Goal: Task Accomplishment & Management: Use online tool/utility

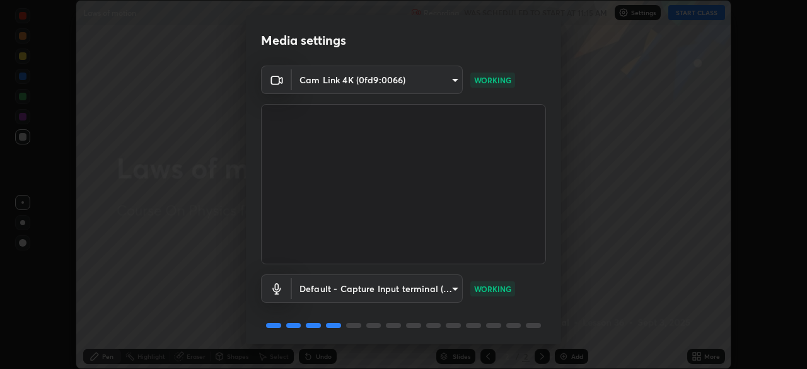
scroll to position [45, 0]
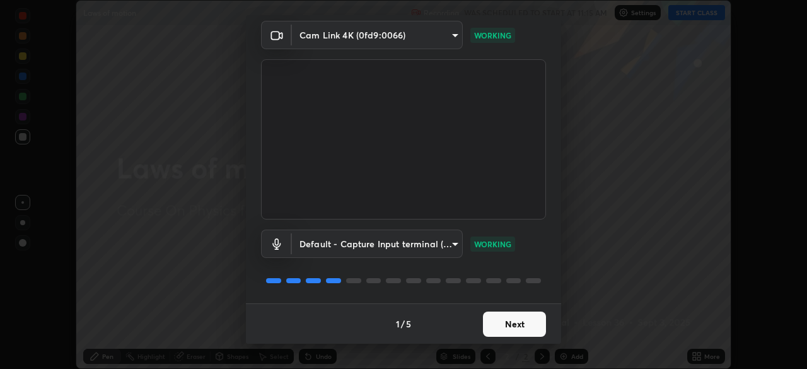
click at [518, 324] on button "Next" at bounding box center [514, 323] width 63 height 25
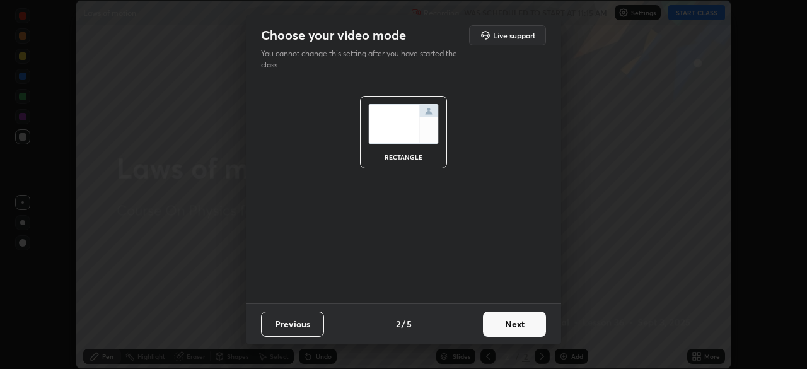
scroll to position [0, 0]
click at [518, 325] on button "Next" at bounding box center [514, 323] width 63 height 25
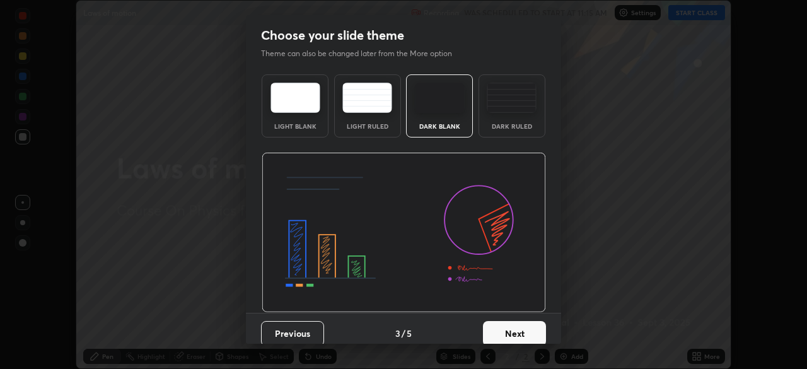
click at [519, 325] on button "Next" at bounding box center [514, 333] width 63 height 25
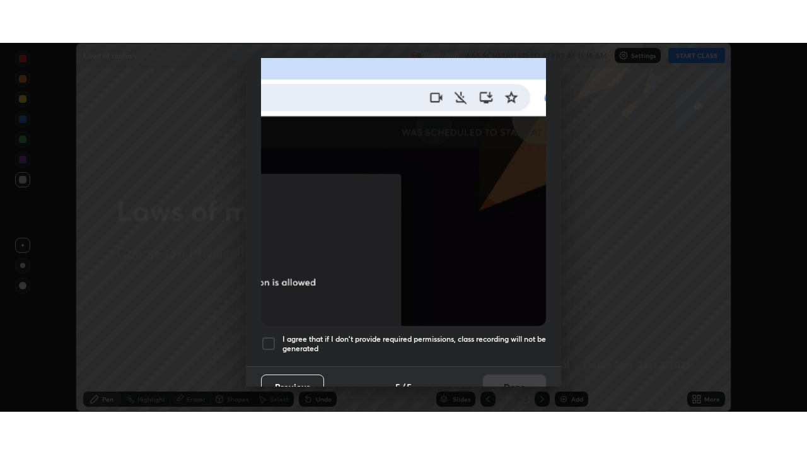
scroll to position [302, 0]
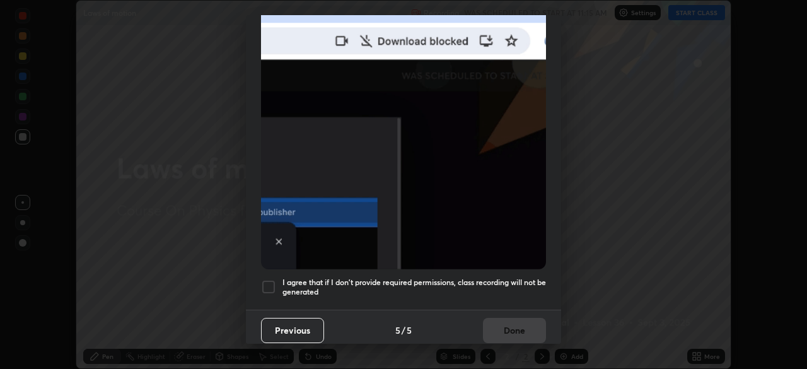
click at [267, 285] on div at bounding box center [268, 286] width 15 height 15
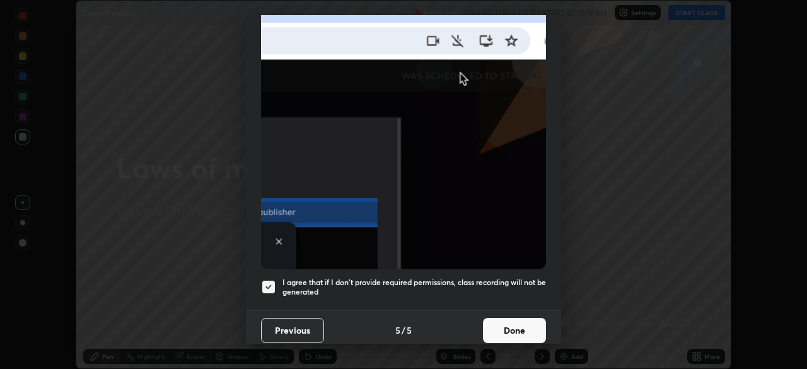
click at [496, 320] on button "Done" at bounding box center [514, 330] width 63 height 25
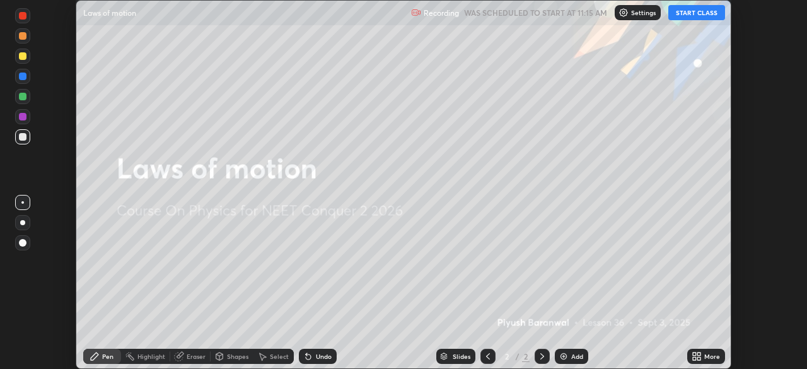
click at [698, 356] on icon at bounding box center [696, 356] width 10 height 10
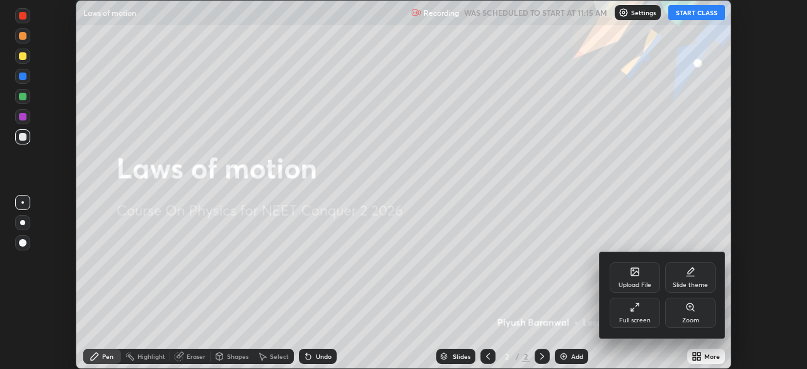
click at [635, 309] on icon at bounding box center [635, 307] width 10 height 10
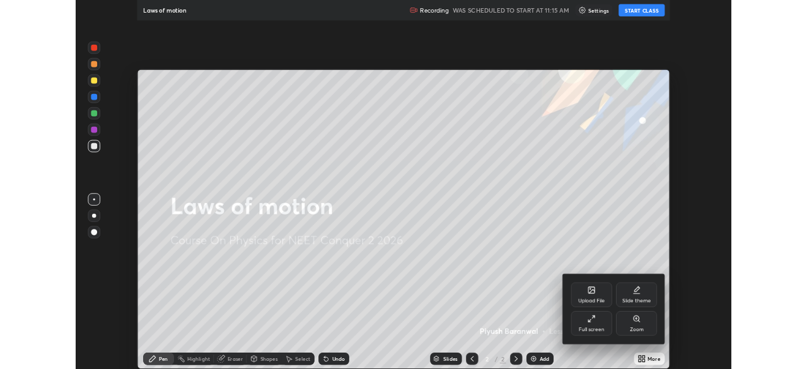
scroll to position [454, 807]
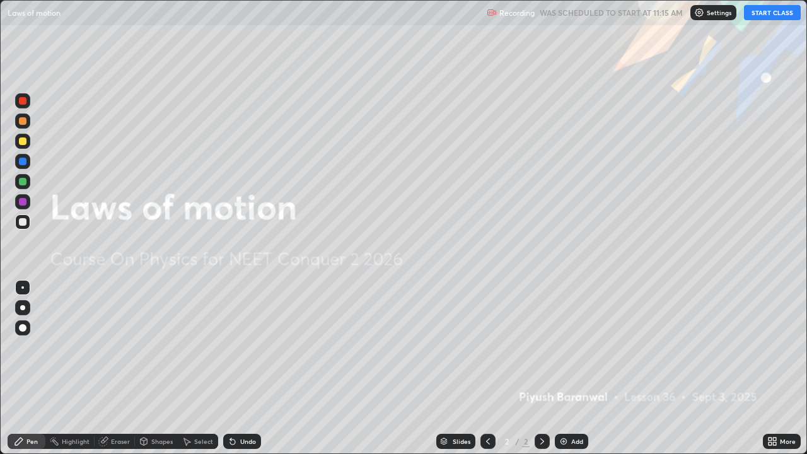
click at [755, 16] on button "START CLASS" at bounding box center [772, 12] width 57 height 15
click at [575, 368] on div "Add" at bounding box center [577, 441] width 12 height 6
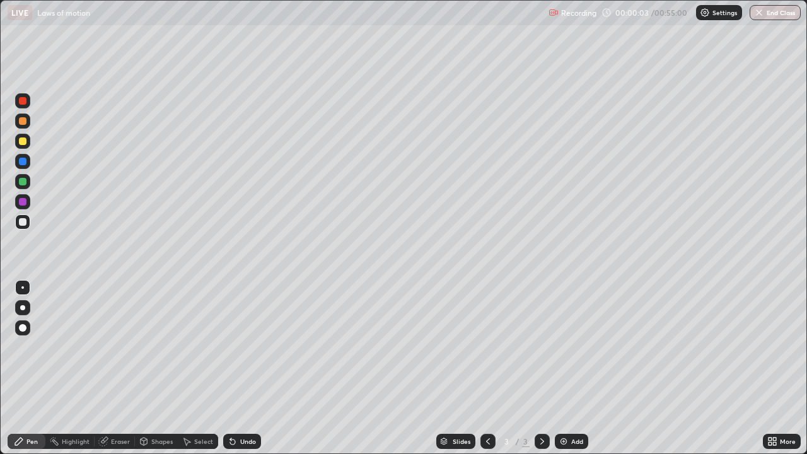
click at [20, 160] on div at bounding box center [23, 162] width 8 height 8
click at [22, 141] on div at bounding box center [23, 141] width 8 height 8
click at [191, 368] on div "Select" at bounding box center [198, 441] width 40 height 15
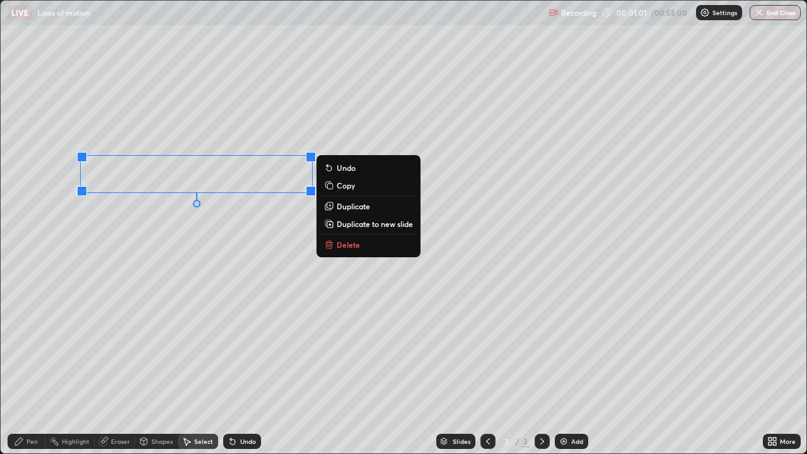
click at [344, 246] on p "Delete" at bounding box center [348, 244] width 23 height 10
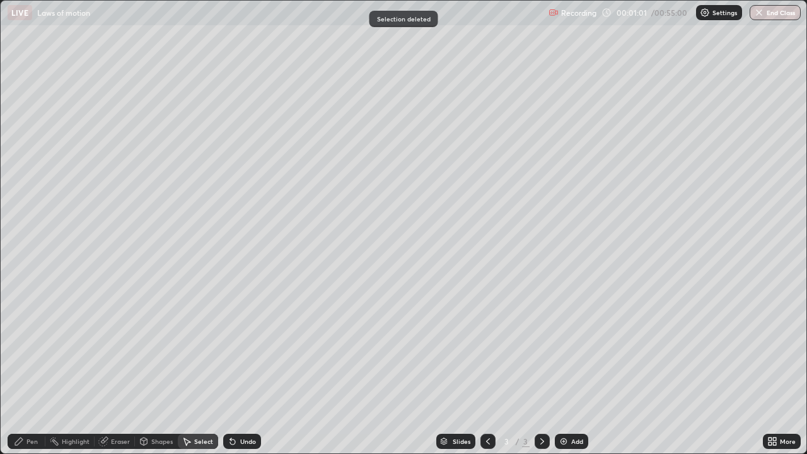
click at [25, 368] on div "Pen" at bounding box center [27, 441] width 38 height 15
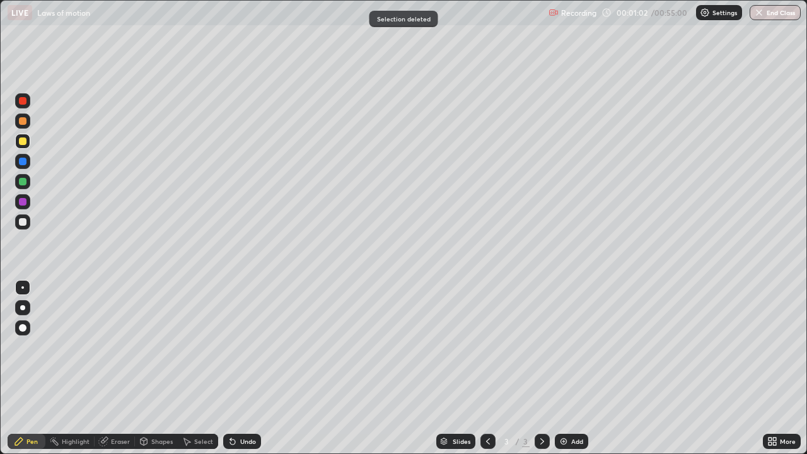
click at [21, 224] on div at bounding box center [23, 222] width 8 height 8
click at [204, 368] on div "Select" at bounding box center [203, 441] width 19 height 6
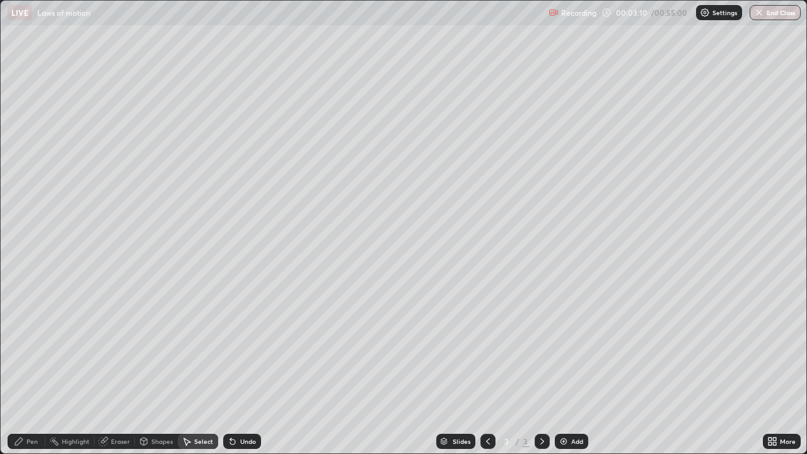
click at [572, 368] on div "Add" at bounding box center [571, 441] width 33 height 15
click at [26, 368] on div "Pen" at bounding box center [31, 441] width 11 height 6
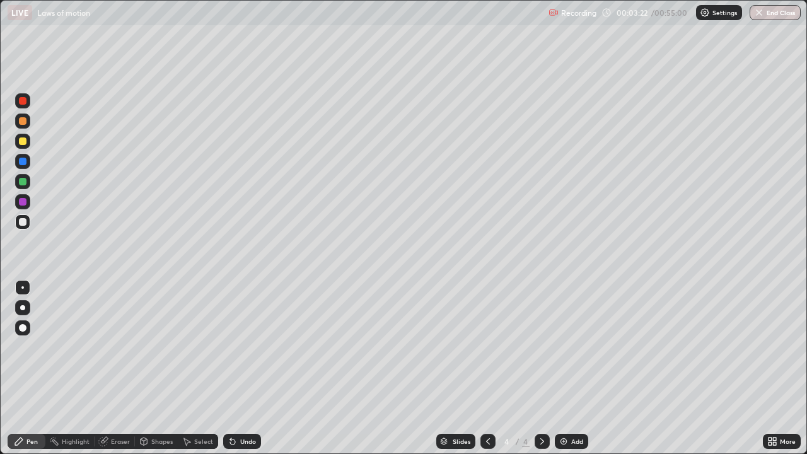
click at [21, 180] on div at bounding box center [23, 182] width 8 height 8
click at [23, 141] on div at bounding box center [23, 141] width 8 height 8
click at [157, 368] on div "Shapes" at bounding box center [161, 441] width 21 height 6
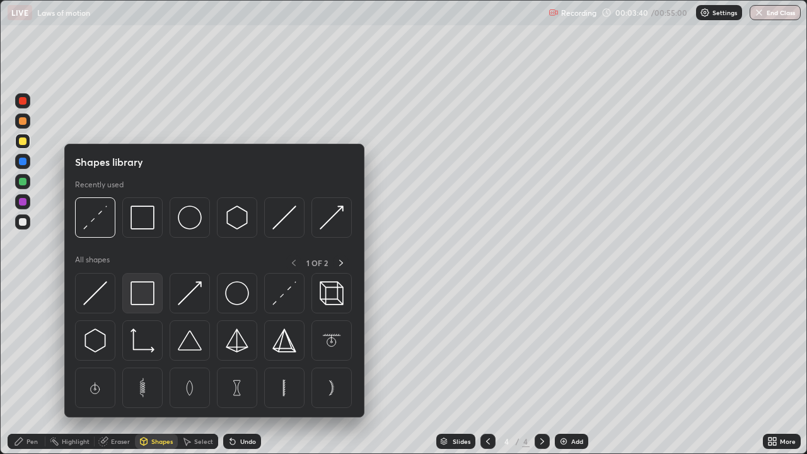
click at [145, 287] on img at bounding box center [142, 293] width 24 height 24
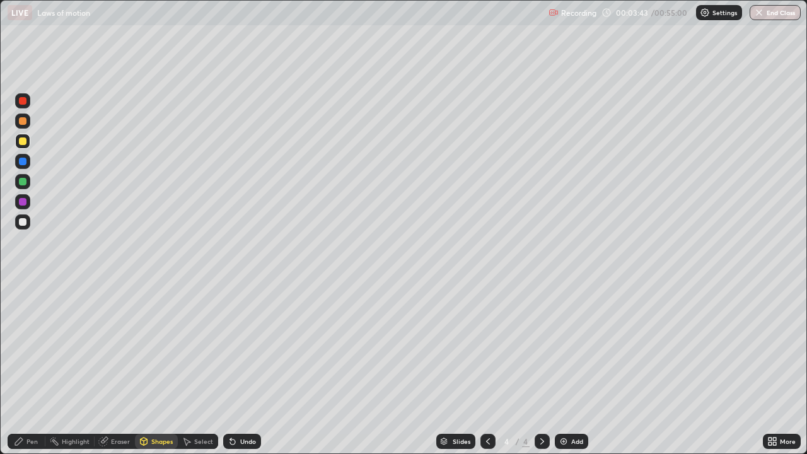
click at [23, 161] on div at bounding box center [23, 162] width 8 height 8
click at [236, 368] on div "Undo" at bounding box center [242, 441] width 38 height 15
click at [29, 368] on div "Pen" at bounding box center [31, 441] width 11 height 6
click at [20, 222] on div at bounding box center [23, 222] width 8 height 8
click at [195, 368] on div "Select" at bounding box center [203, 441] width 19 height 6
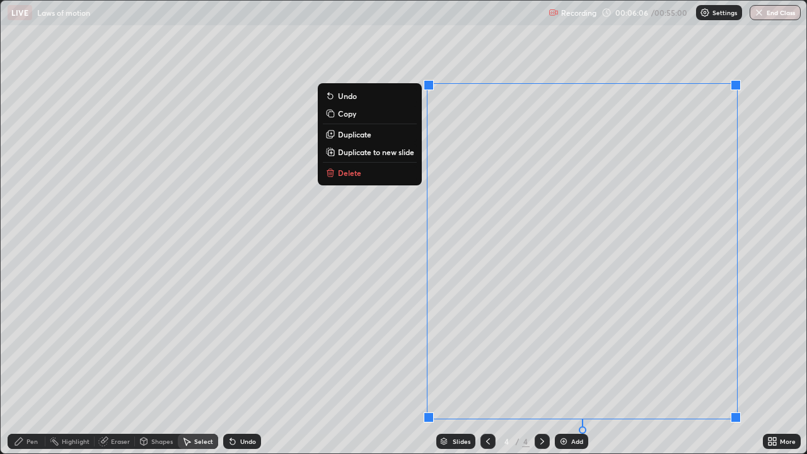
click at [400, 175] on button "Delete" at bounding box center [370, 172] width 94 height 15
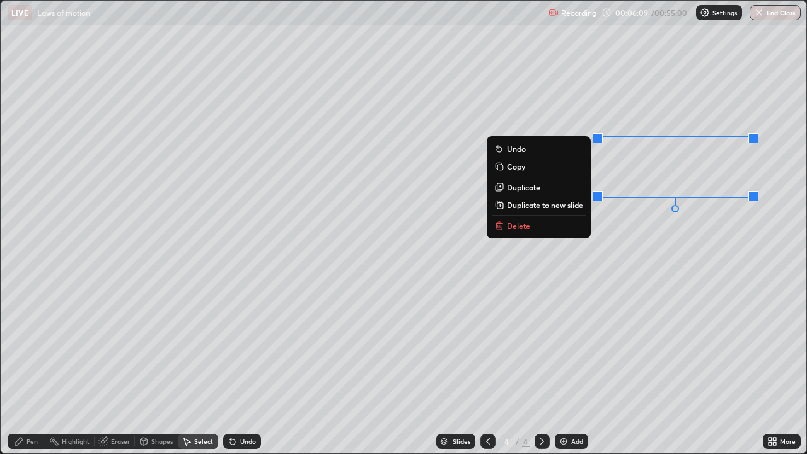
click at [514, 225] on p "Delete" at bounding box center [518, 226] width 23 height 10
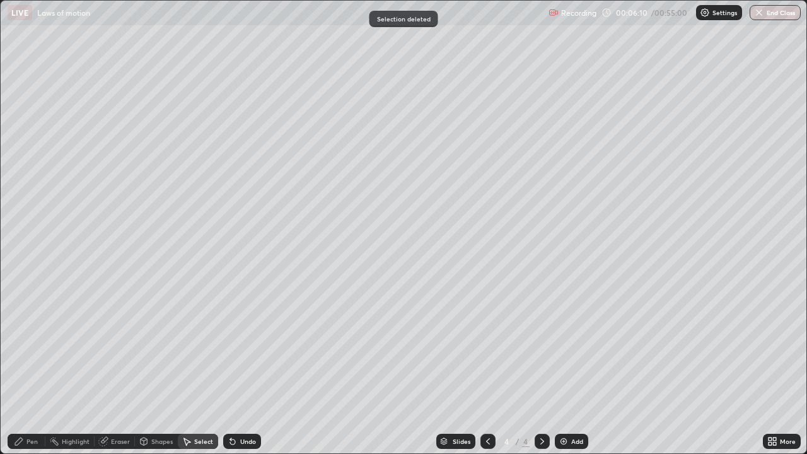
click at [30, 368] on div "Pen" at bounding box center [31, 441] width 11 height 6
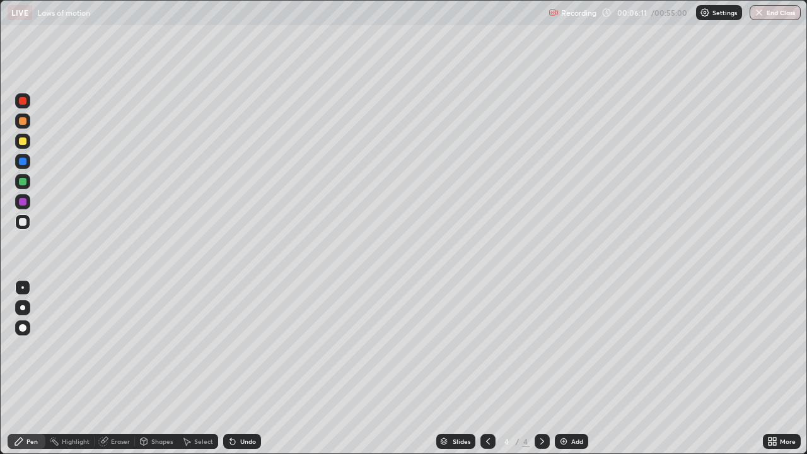
click at [23, 143] on div at bounding box center [23, 141] width 8 height 8
click at [235, 368] on icon at bounding box center [233, 441] width 10 height 10
click at [192, 368] on div "Select" at bounding box center [198, 441] width 40 height 15
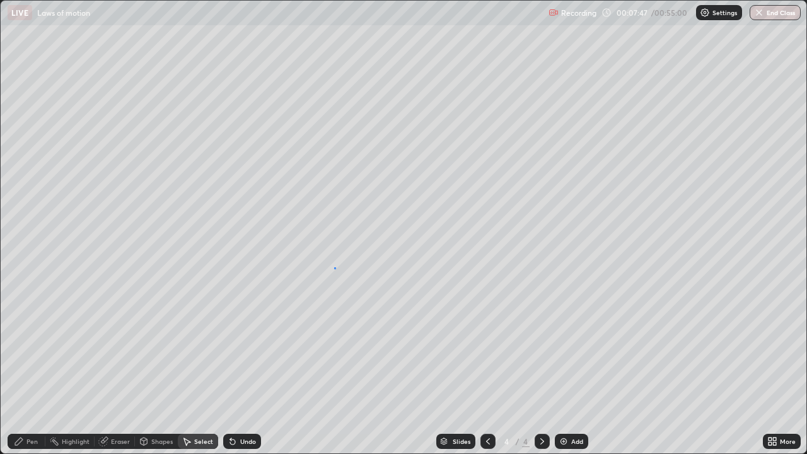
click at [334, 267] on div "0 ° Undo Copy Duplicate Duplicate to new slide Delete" at bounding box center [403, 227] width 805 height 452
click at [25, 368] on div "Pen" at bounding box center [27, 441] width 38 height 15
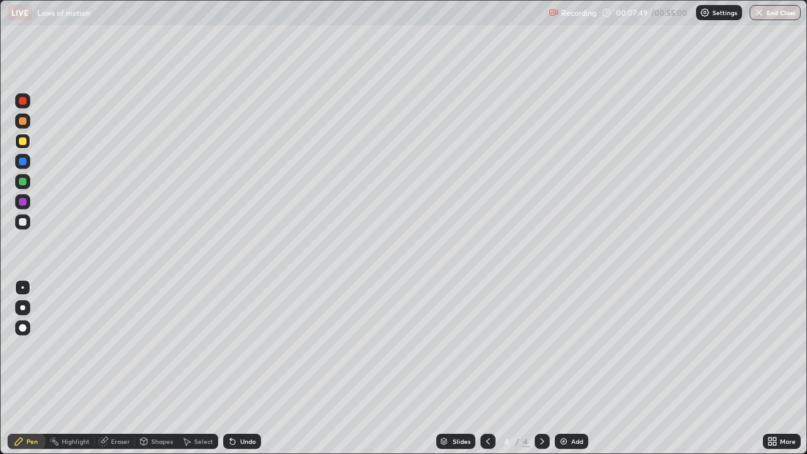
click at [23, 224] on div at bounding box center [23, 222] width 8 height 8
click at [195, 368] on div "Select" at bounding box center [198, 441] width 40 height 15
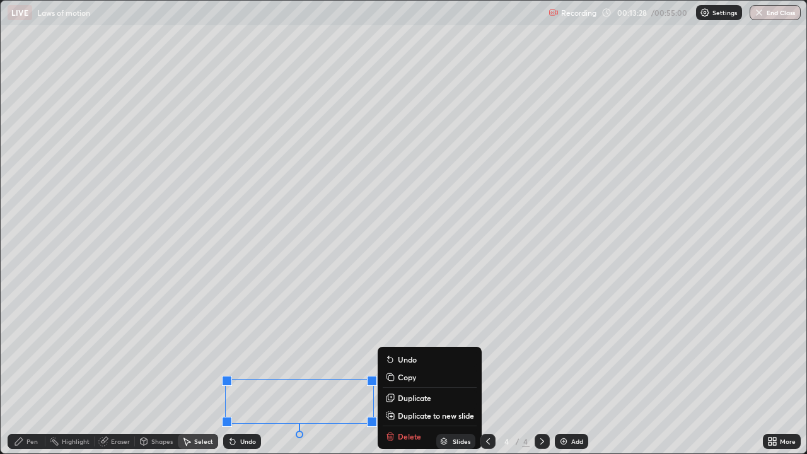
click at [416, 368] on p "Duplicate to new slide" at bounding box center [436, 415] width 76 height 10
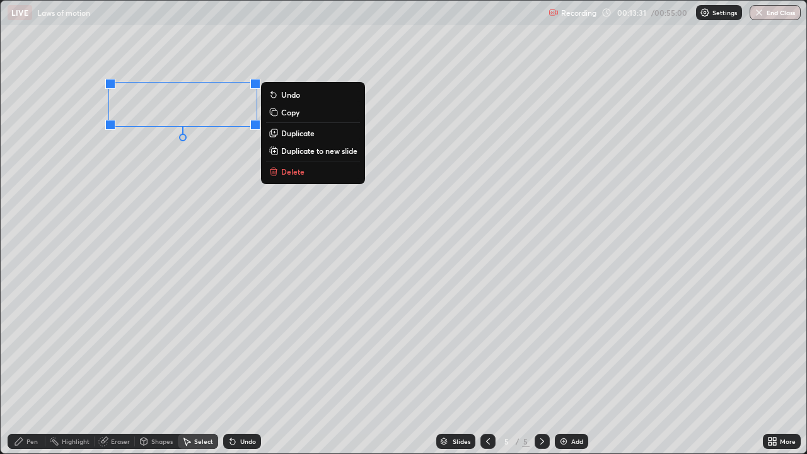
click at [95, 236] on div "0 ° Undo Copy Duplicate Duplicate to new slide Delete" at bounding box center [403, 227] width 805 height 452
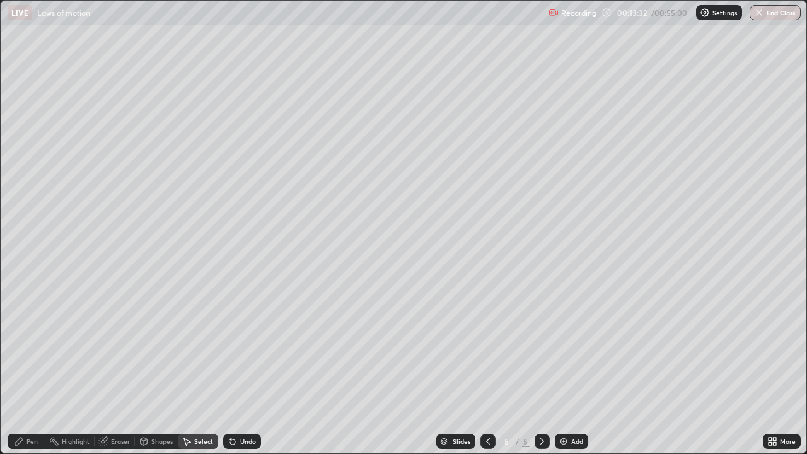
click at [30, 368] on div "Pen" at bounding box center [27, 441] width 38 height 15
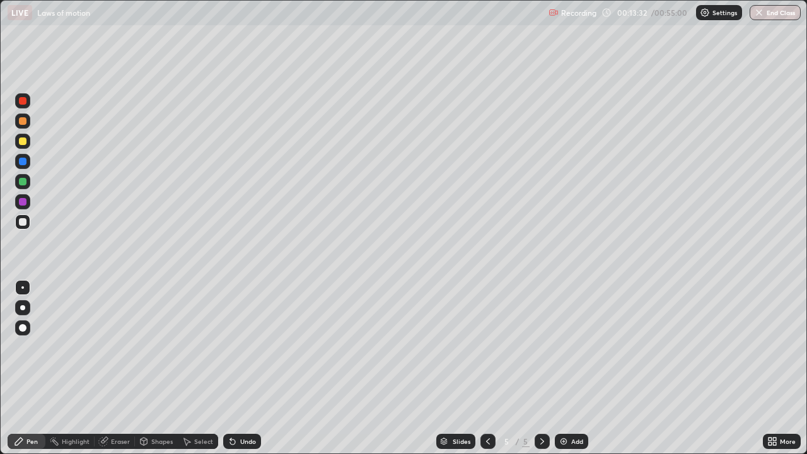
click at [21, 221] on div at bounding box center [23, 222] width 8 height 8
click at [25, 143] on div at bounding box center [23, 141] width 8 height 8
click at [24, 183] on div at bounding box center [23, 182] width 8 height 8
click at [204, 368] on div "Select" at bounding box center [203, 441] width 19 height 6
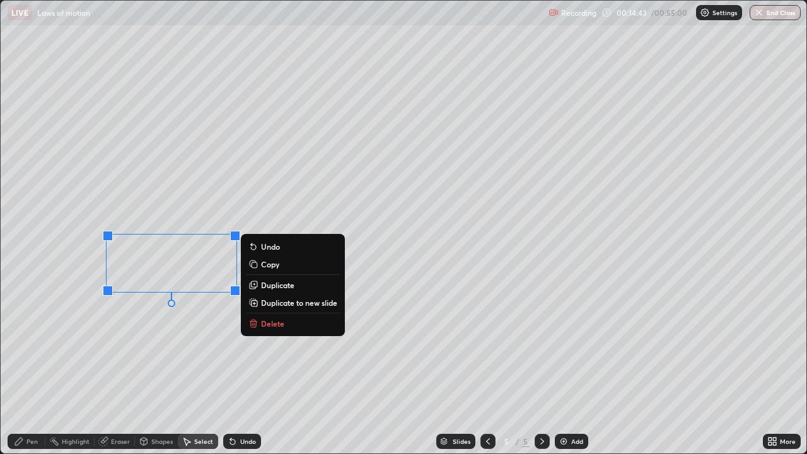
click at [268, 285] on p "Duplicate" at bounding box center [277, 285] width 33 height 10
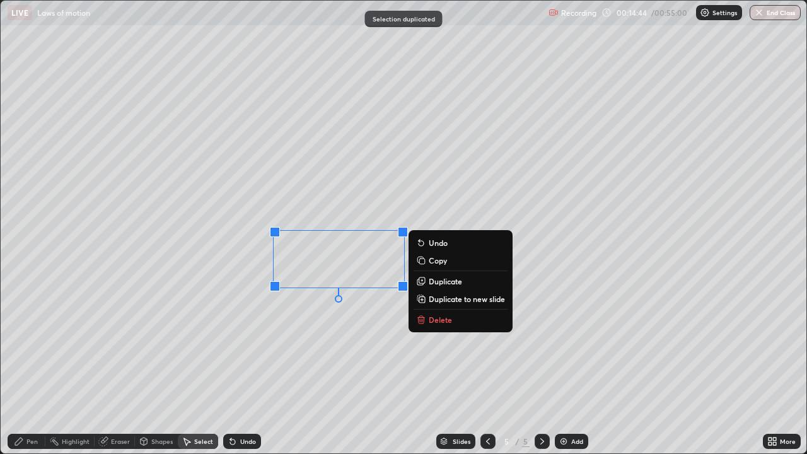
click at [316, 333] on div "0 ° Undo Copy Duplicate Duplicate to new slide Delete" at bounding box center [403, 227] width 805 height 452
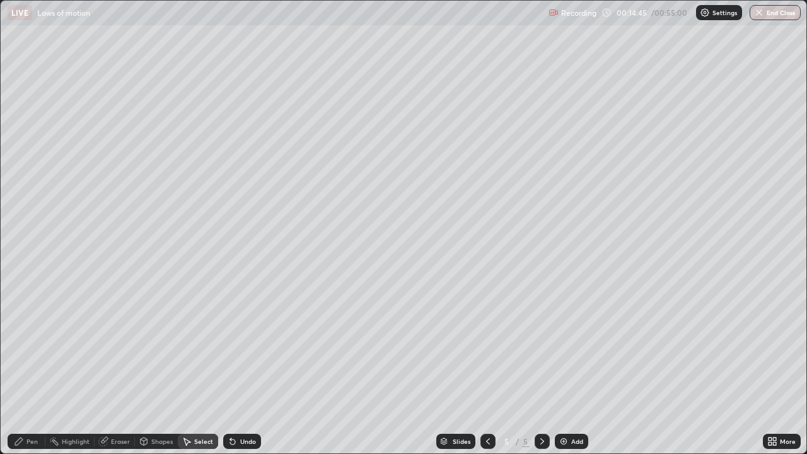
click at [31, 368] on div "Pen" at bounding box center [31, 441] width 11 height 6
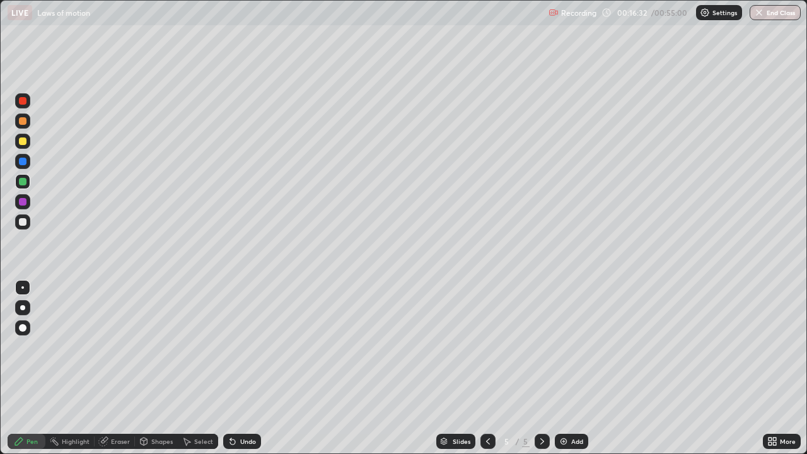
click at [488, 368] on icon at bounding box center [488, 441] width 10 height 10
click at [546, 368] on div at bounding box center [541, 441] width 15 height 15
click at [567, 368] on div "Add" at bounding box center [571, 441] width 33 height 15
click at [21, 144] on div at bounding box center [23, 141] width 8 height 8
click at [23, 143] on div at bounding box center [23, 141] width 8 height 8
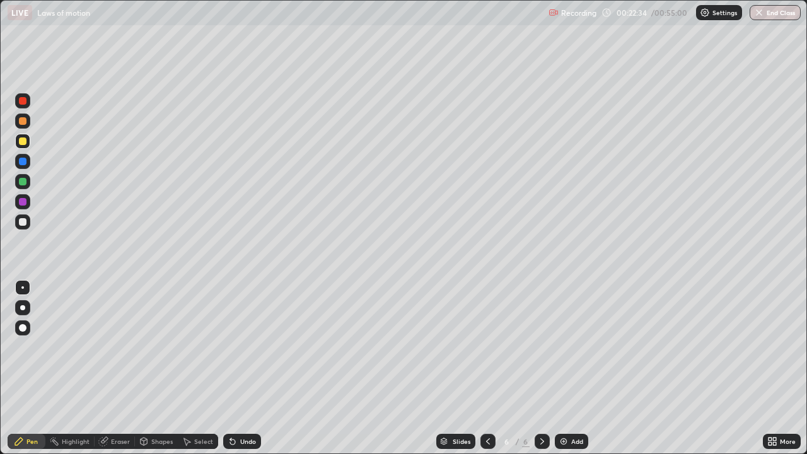
click at [23, 183] on div at bounding box center [23, 182] width 8 height 8
click at [21, 222] on div at bounding box center [23, 222] width 8 height 8
click at [562, 368] on img at bounding box center [563, 441] width 10 height 10
click at [21, 143] on div at bounding box center [23, 141] width 8 height 8
click at [24, 123] on div at bounding box center [23, 121] width 8 height 8
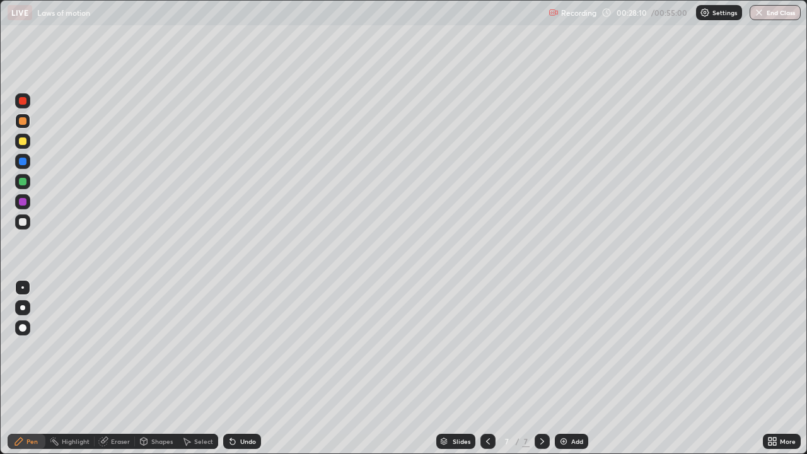
click at [197, 368] on div "Select" at bounding box center [203, 441] width 19 height 6
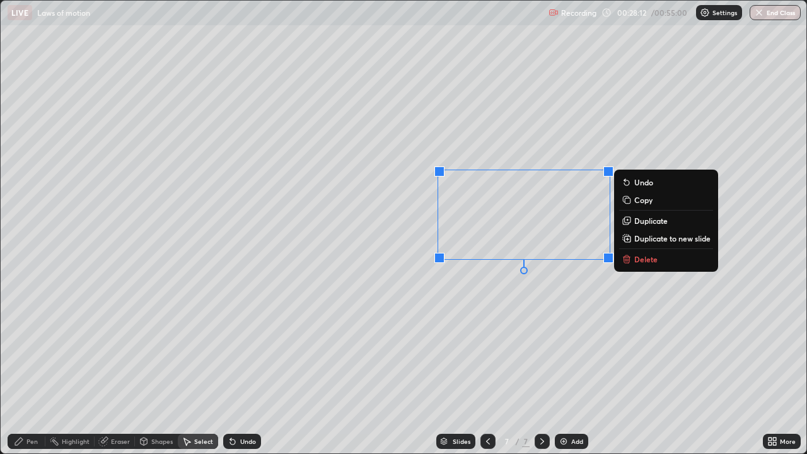
click at [638, 258] on p "Delete" at bounding box center [645, 259] width 23 height 10
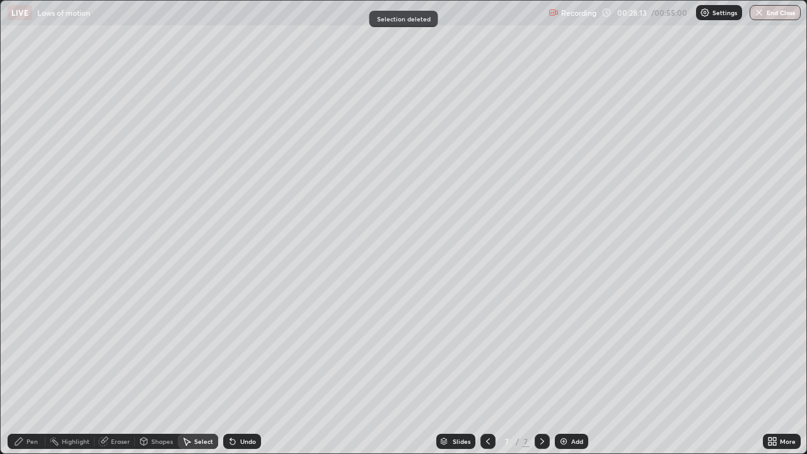
click at [26, 368] on div "Pen" at bounding box center [27, 441] width 38 height 15
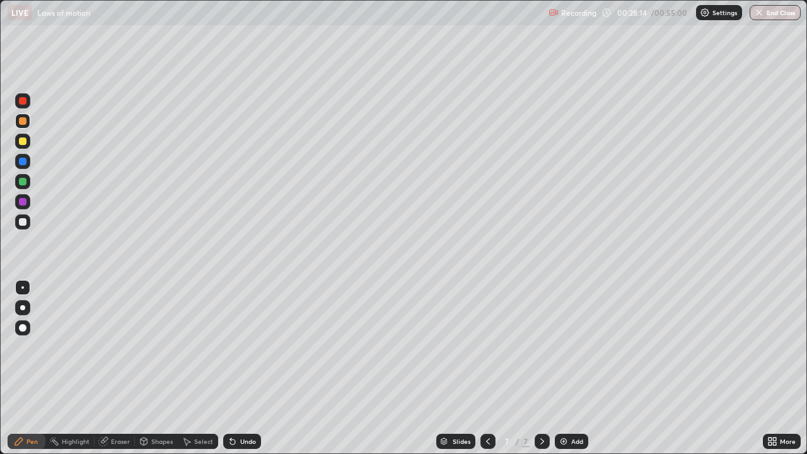
click at [23, 224] on div at bounding box center [23, 222] width 8 height 8
click at [23, 142] on div at bounding box center [23, 141] width 8 height 8
click at [25, 163] on div at bounding box center [23, 162] width 8 height 8
click at [23, 222] on div at bounding box center [23, 222] width 8 height 8
click at [197, 368] on div "Select" at bounding box center [198, 441] width 40 height 15
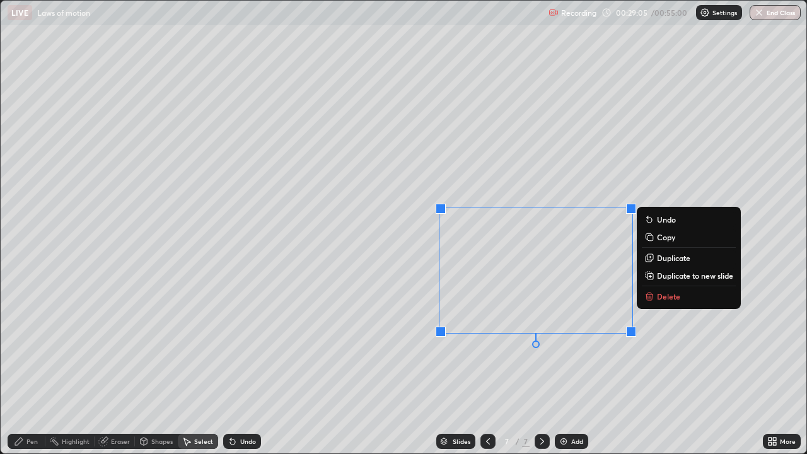
click at [664, 297] on p "Delete" at bounding box center [668, 296] width 23 height 10
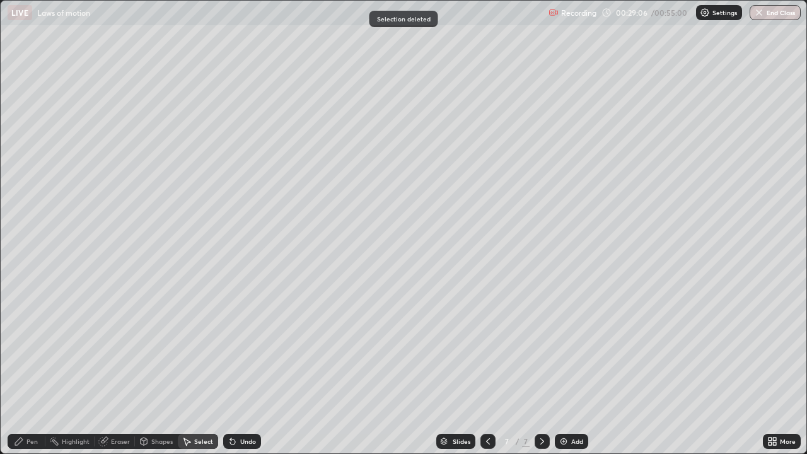
click at [31, 368] on div "Pen" at bounding box center [27, 441] width 38 height 15
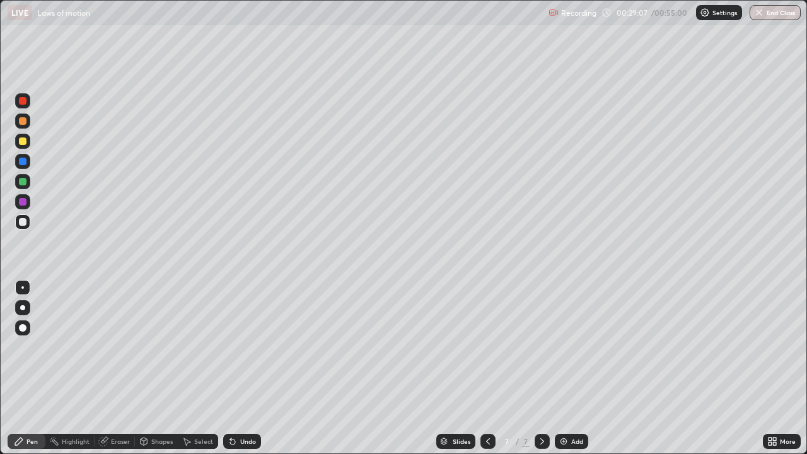
click at [23, 219] on div at bounding box center [23, 222] width 8 height 8
click at [25, 142] on div at bounding box center [23, 141] width 8 height 8
click at [23, 122] on div at bounding box center [23, 121] width 8 height 8
click at [201, 368] on div "Select" at bounding box center [203, 441] width 19 height 6
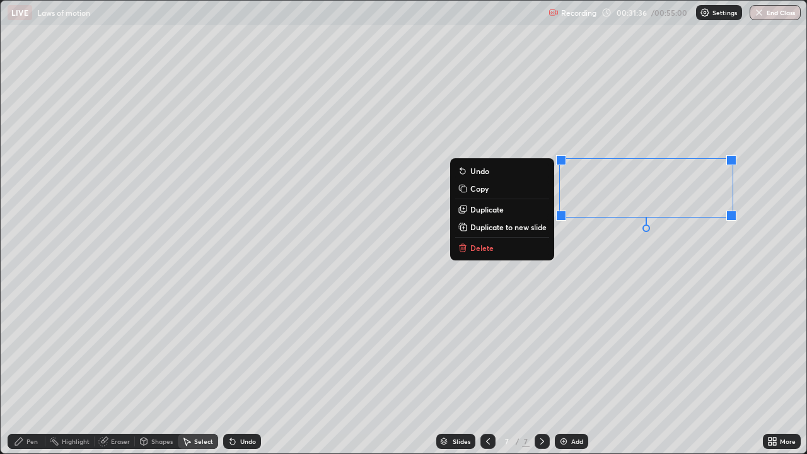
click at [521, 248] on button "Delete" at bounding box center [502, 247] width 94 height 15
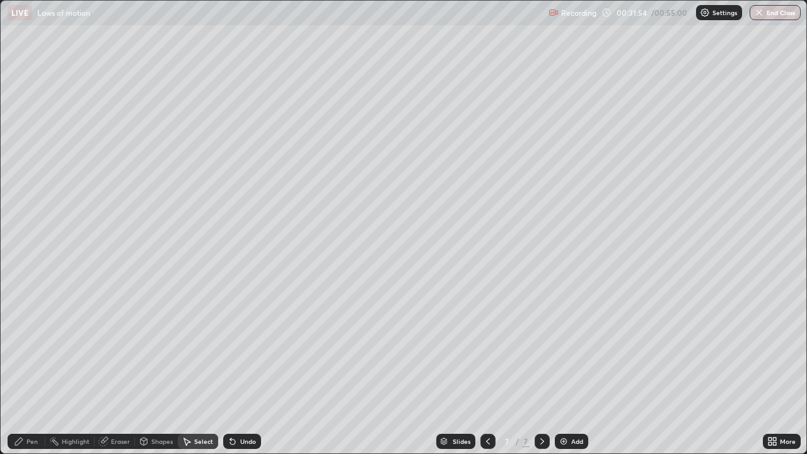
click at [26, 368] on div "Pen" at bounding box center [27, 441] width 38 height 15
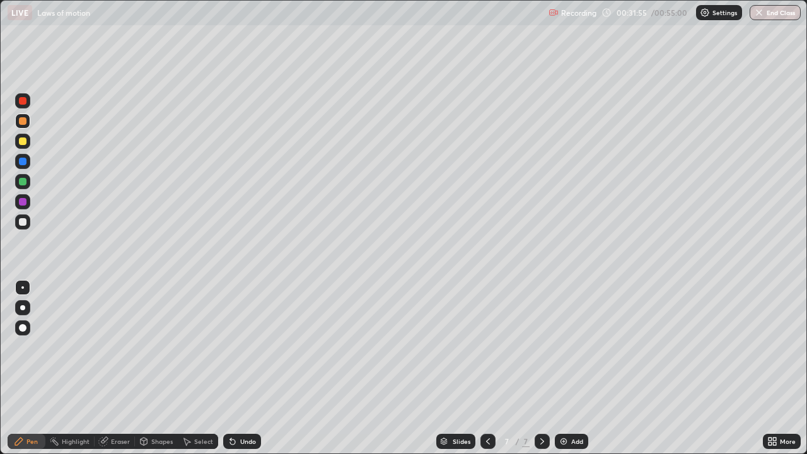
click at [21, 224] on div at bounding box center [23, 222] width 8 height 8
click at [231, 368] on icon at bounding box center [232, 441] width 5 height 5
click at [20, 180] on div at bounding box center [23, 182] width 8 height 8
click at [188, 368] on icon at bounding box center [186, 441] width 10 height 10
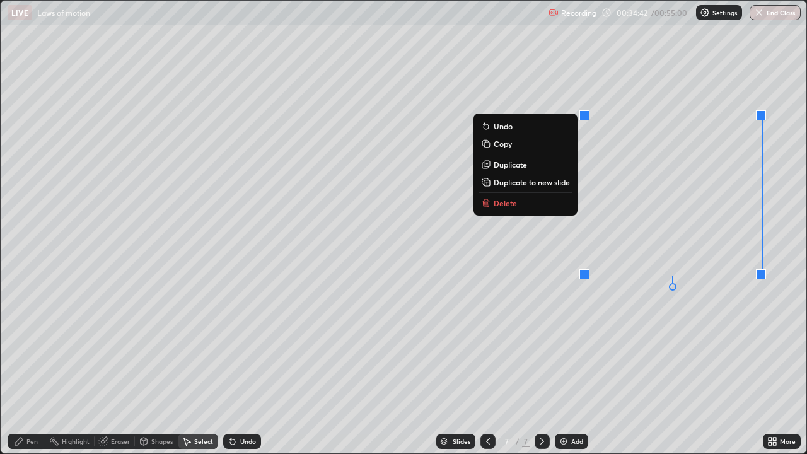
click at [541, 199] on button "Delete" at bounding box center [525, 202] width 94 height 15
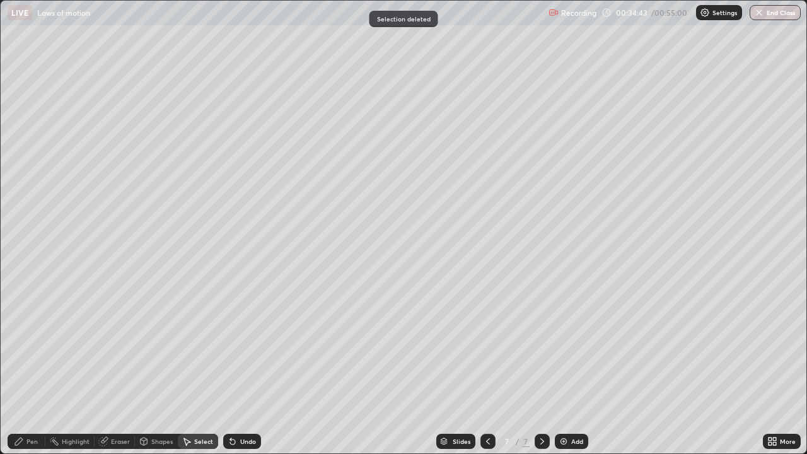
click at [30, 368] on div "Pen" at bounding box center [31, 441] width 11 height 6
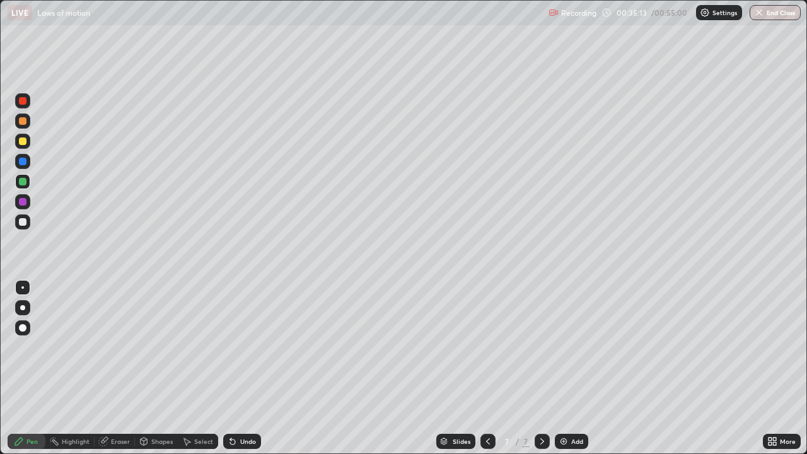
click at [567, 368] on div "Add" at bounding box center [571, 441] width 33 height 15
click at [24, 200] on div at bounding box center [23, 202] width 8 height 8
click at [25, 223] on div at bounding box center [23, 222] width 8 height 8
click at [204, 368] on div "Select" at bounding box center [203, 441] width 19 height 6
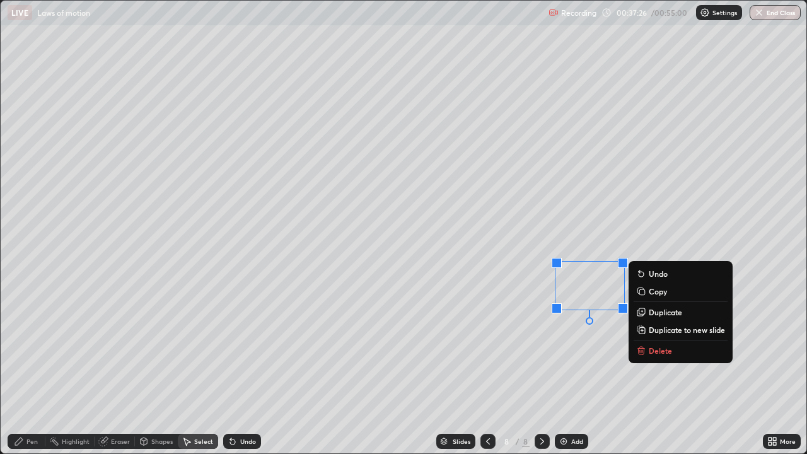
click at [652, 347] on p "Delete" at bounding box center [659, 350] width 23 height 10
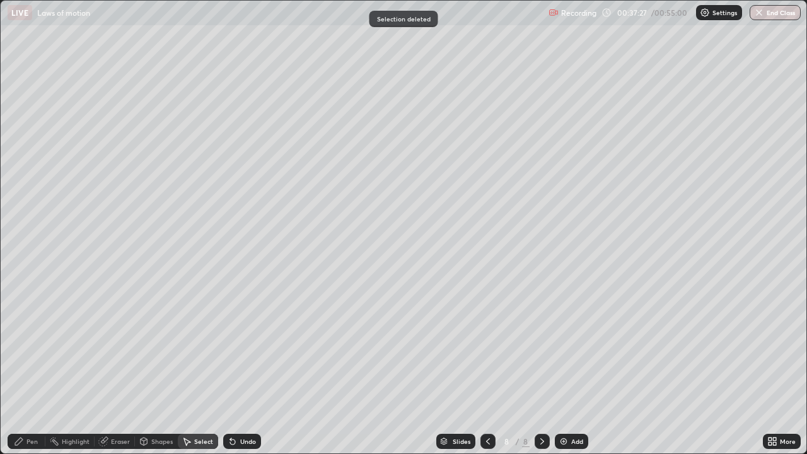
click at [33, 368] on div "Pen" at bounding box center [27, 441] width 38 height 15
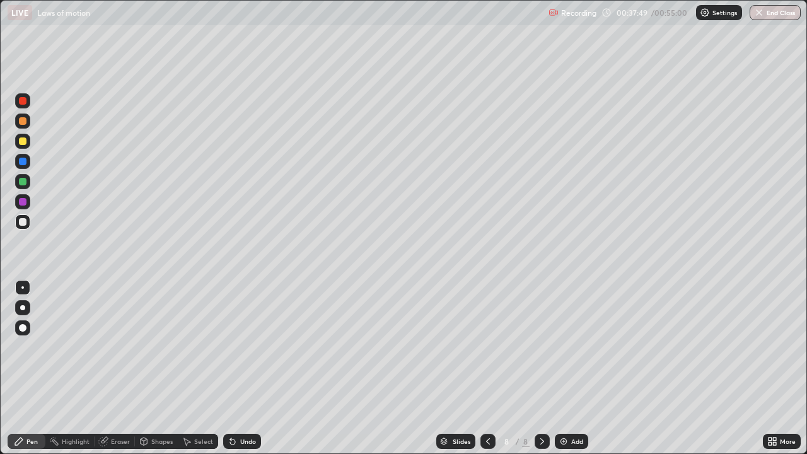
click at [23, 182] on div at bounding box center [23, 182] width 8 height 8
click at [26, 143] on div at bounding box center [23, 141] width 8 height 8
click at [24, 227] on div at bounding box center [22, 221] width 15 height 15
click at [23, 142] on div at bounding box center [23, 141] width 8 height 8
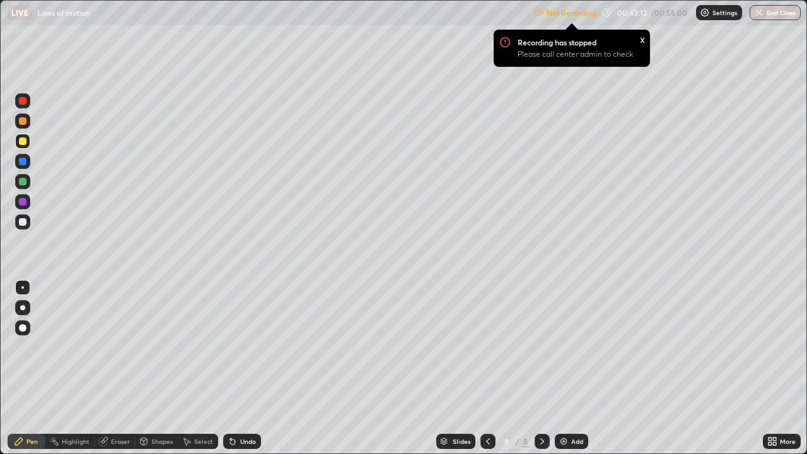
click at [208, 368] on div "Select" at bounding box center [203, 441] width 19 height 6
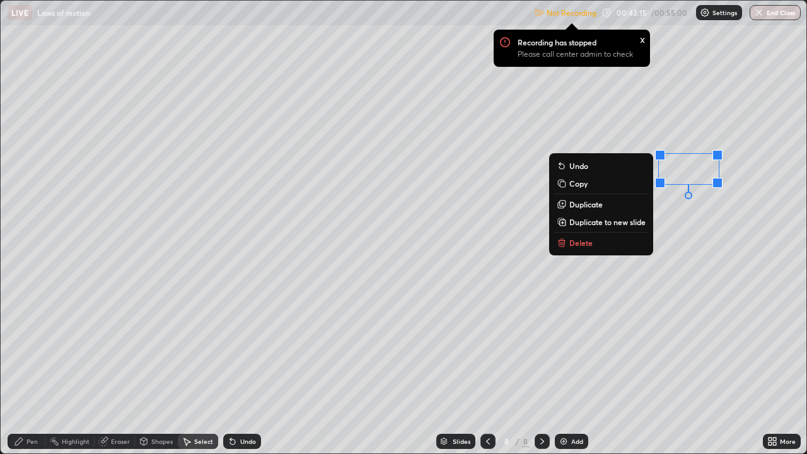
click at [33, 368] on div "Pen" at bounding box center [31, 441] width 11 height 6
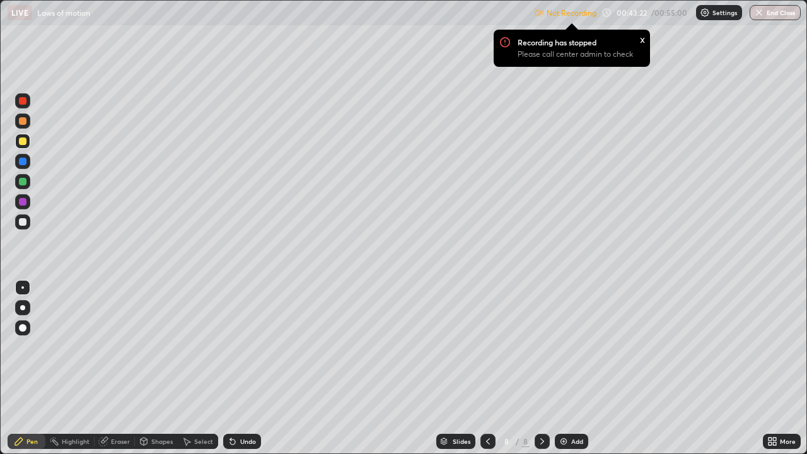
click at [243, 368] on div "Undo" at bounding box center [242, 441] width 38 height 15
click at [244, 368] on div "Undo" at bounding box center [248, 441] width 16 height 6
click at [562, 368] on img at bounding box center [563, 441] width 10 height 10
click at [21, 181] on div at bounding box center [23, 182] width 8 height 8
click at [488, 368] on icon at bounding box center [488, 441] width 10 height 10
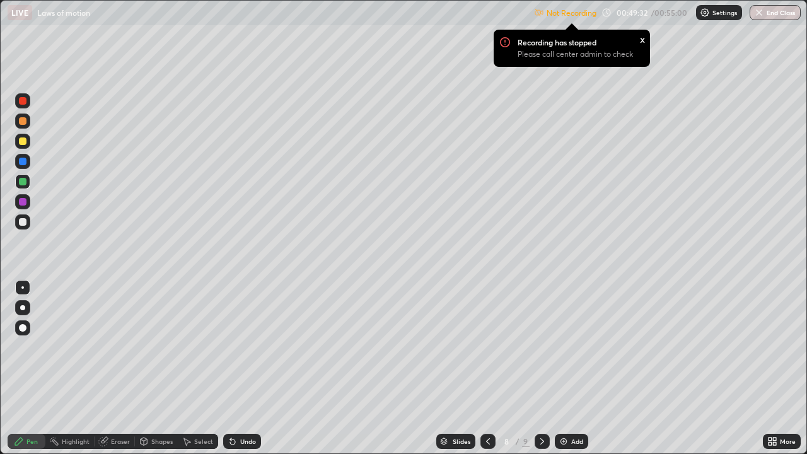
click at [541, 368] on icon at bounding box center [542, 441] width 10 height 10
click at [485, 368] on div at bounding box center [487, 441] width 15 height 15
click at [541, 368] on icon at bounding box center [542, 441] width 10 height 10
click at [571, 368] on div "Add" at bounding box center [577, 441] width 12 height 6
click at [23, 226] on div at bounding box center [22, 221] width 15 height 15
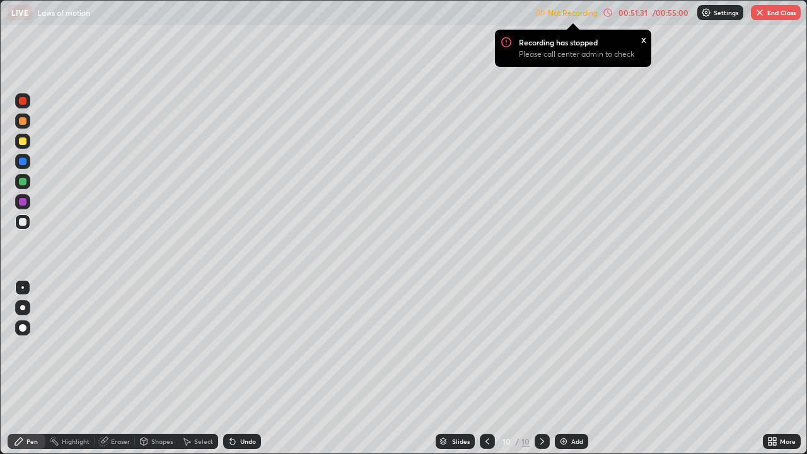
click at [25, 142] on div at bounding box center [23, 141] width 8 height 8
click at [23, 222] on div at bounding box center [23, 222] width 8 height 8
click at [21, 202] on div at bounding box center [23, 202] width 8 height 8
click at [25, 141] on div at bounding box center [23, 141] width 8 height 8
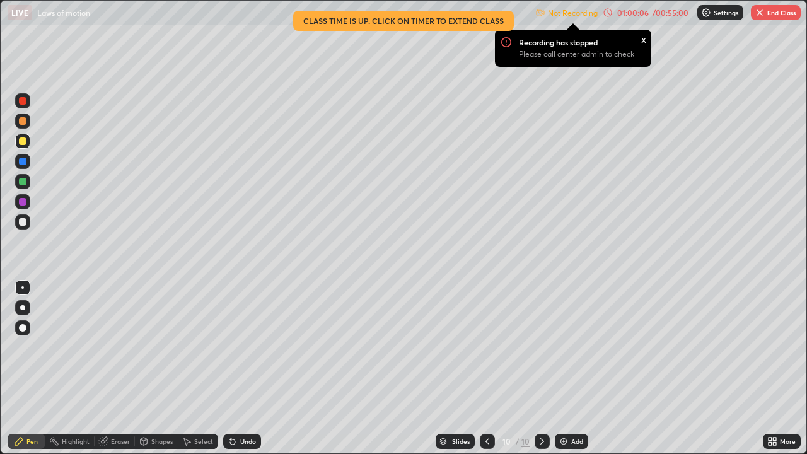
click at [768, 8] on button "End Class" at bounding box center [776, 12] width 50 height 15
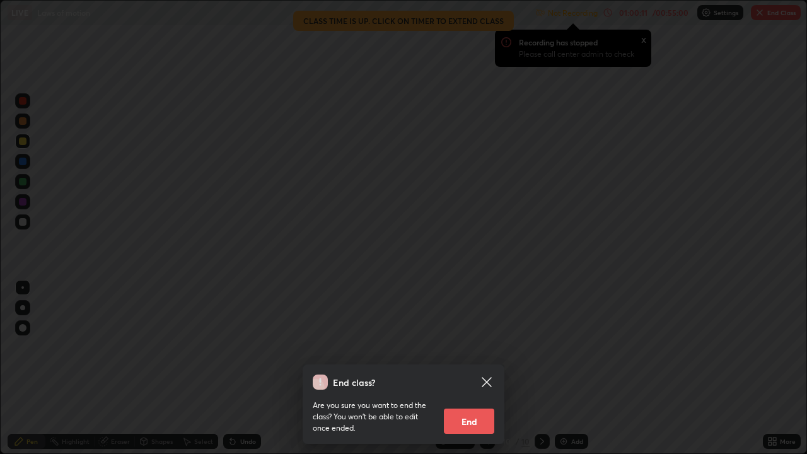
click at [461, 368] on button "End" at bounding box center [469, 420] width 50 height 25
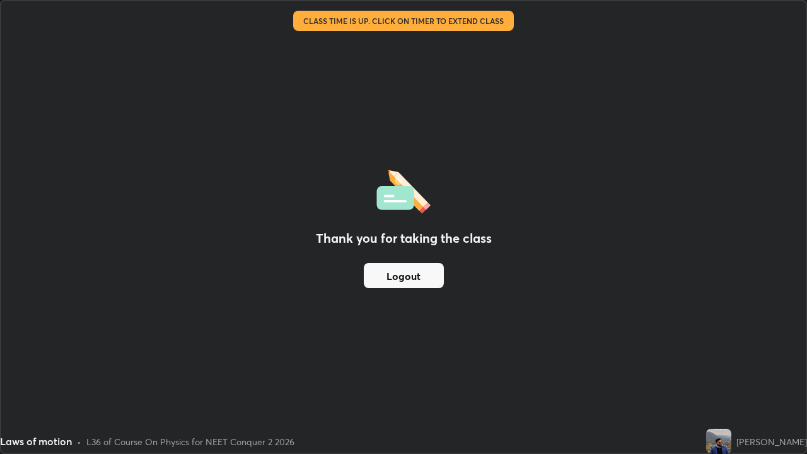
click at [413, 265] on button "Logout" at bounding box center [404, 275] width 80 height 25
click at [411, 275] on button "Logout" at bounding box center [404, 275] width 80 height 25
click at [408, 275] on button "Logout" at bounding box center [404, 275] width 80 height 25
click at [717, 368] on img at bounding box center [718, 441] width 25 height 25
click at [386, 270] on button "Logout" at bounding box center [404, 275] width 80 height 25
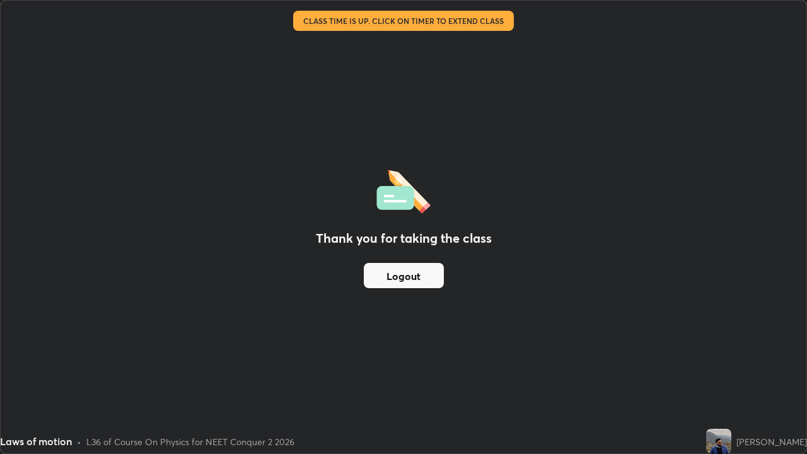
click at [388, 275] on button "Logout" at bounding box center [404, 275] width 80 height 25
click at [434, 276] on button "Logout" at bounding box center [404, 275] width 80 height 25
click at [424, 284] on button "Logout" at bounding box center [404, 275] width 80 height 25
click at [422, 282] on button "Logout" at bounding box center [404, 275] width 80 height 25
click at [418, 282] on button "Logout" at bounding box center [404, 275] width 80 height 25
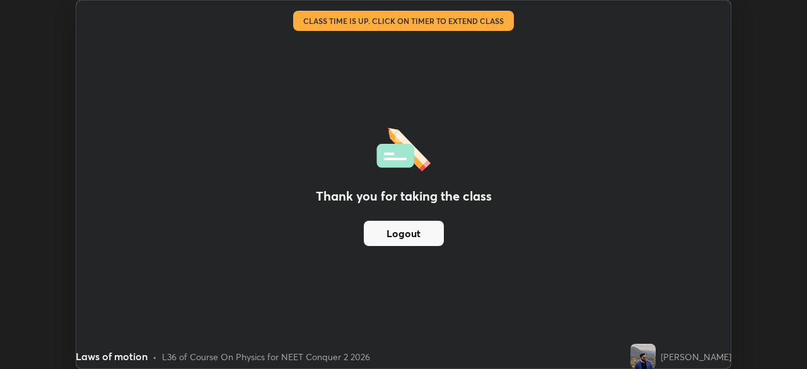
scroll to position [62651, 62213]
click at [437, 240] on button "Logout" at bounding box center [404, 233] width 80 height 25
click at [427, 242] on button "Logout" at bounding box center [404, 233] width 80 height 25
click at [423, 244] on button "Logout" at bounding box center [404, 233] width 80 height 25
click at [424, 242] on button "Logout" at bounding box center [404, 233] width 80 height 25
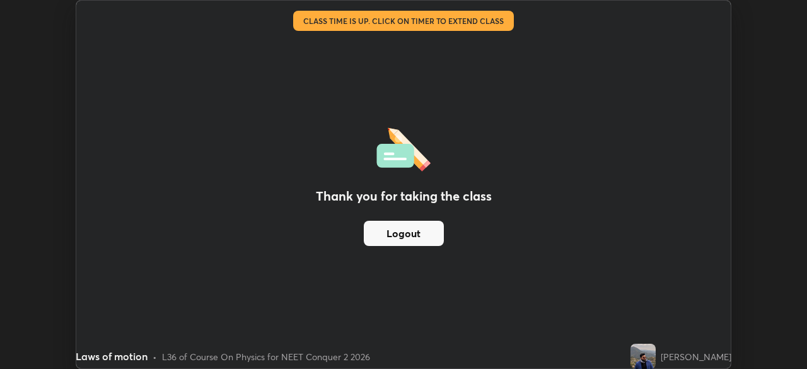
click at [426, 243] on button "Logout" at bounding box center [404, 233] width 80 height 25
click at [415, 233] on button "Logout" at bounding box center [404, 233] width 80 height 25
click at [648, 356] on img at bounding box center [642, 355] width 25 height 25
click at [649, 353] on img at bounding box center [642, 355] width 25 height 25
click at [650, 358] on img at bounding box center [642, 355] width 25 height 25
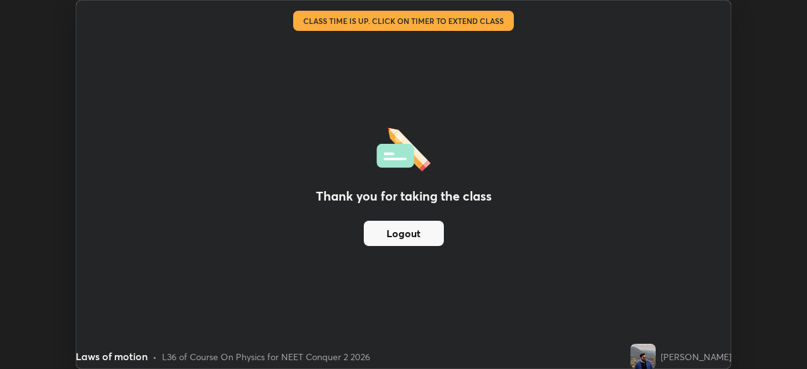
click at [647, 352] on img at bounding box center [642, 355] width 25 height 25
click at [384, 241] on button "Logout" at bounding box center [404, 233] width 80 height 25
click at [353, 250] on div "Thank you for taking the class Logout" at bounding box center [403, 184] width 654 height 367
click at [376, 237] on button "Logout" at bounding box center [404, 233] width 80 height 25
click at [390, 233] on button "Logout" at bounding box center [404, 233] width 80 height 25
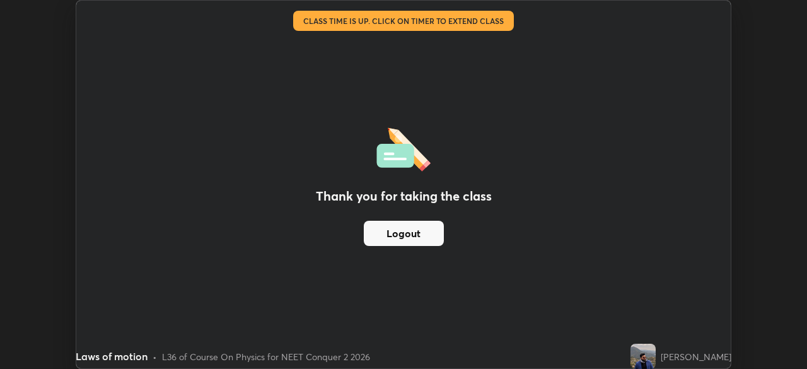
click at [390, 237] on button "Logout" at bounding box center [404, 233] width 80 height 25
click at [392, 237] on button "Logout" at bounding box center [404, 233] width 80 height 25
click at [389, 237] on button "Logout" at bounding box center [404, 233] width 80 height 25
click at [397, 236] on button "Logout" at bounding box center [404, 233] width 80 height 25
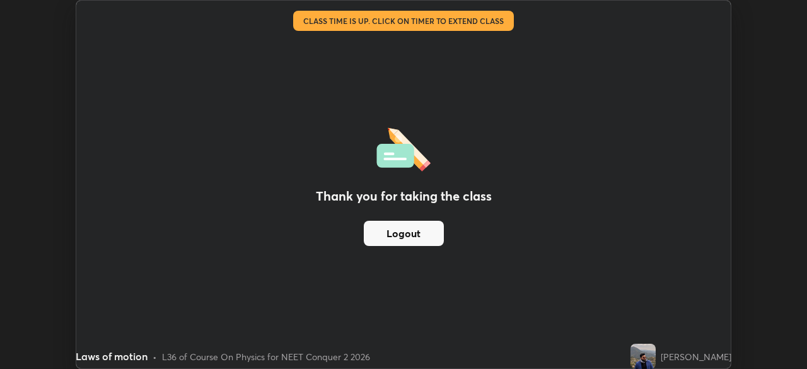
click at [397, 234] on button "Logout" at bounding box center [404, 233] width 80 height 25
click at [366, 243] on button "Logout" at bounding box center [404, 233] width 80 height 25
click at [379, 241] on button "Logout" at bounding box center [404, 233] width 80 height 25
click at [379, 239] on button "Logout" at bounding box center [404, 233] width 80 height 25
click at [375, 235] on button "Logout" at bounding box center [404, 233] width 80 height 25
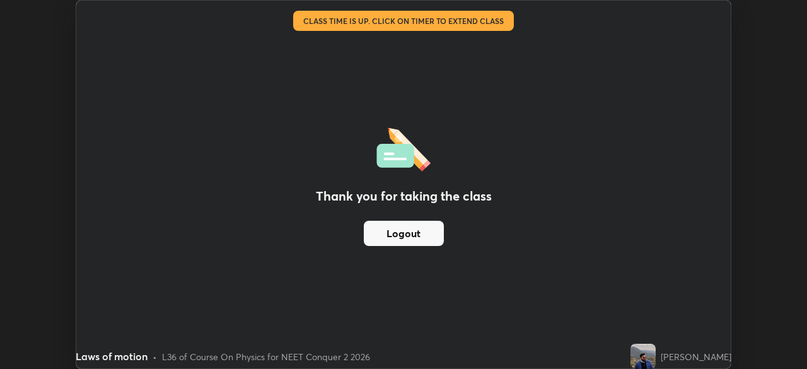
click at [374, 231] on button "Logout" at bounding box center [404, 233] width 80 height 25
click at [377, 234] on button "Logout" at bounding box center [404, 233] width 80 height 25
click at [379, 238] on button "Logout" at bounding box center [404, 233] width 80 height 25
click at [377, 236] on button "Logout" at bounding box center [404, 233] width 80 height 25
click at [375, 233] on button "Logout" at bounding box center [404, 233] width 80 height 25
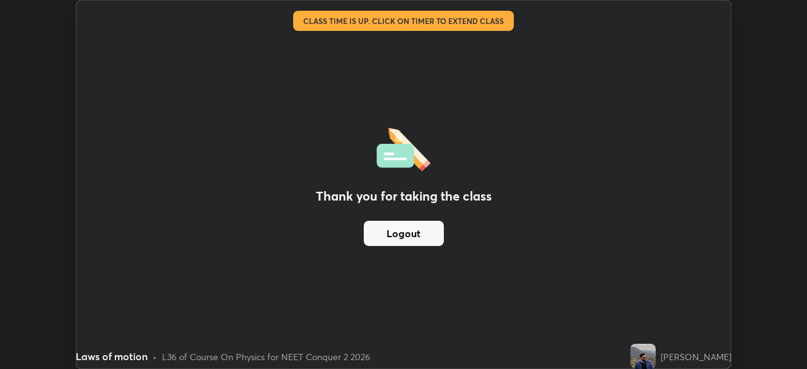
click at [379, 234] on button "Logout" at bounding box center [404, 233] width 80 height 25
click at [381, 234] on button "Logout" at bounding box center [404, 233] width 80 height 25
click at [405, 235] on button "Logout" at bounding box center [404, 233] width 80 height 25
click at [404, 235] on button "Logout" at bounding box center [404, 233] width 80 height 25
click at [648, 366] on img at bounding box center [642, 355] width 25 height 25
